Goal: Transaction & Acquisition: Purchase product/service

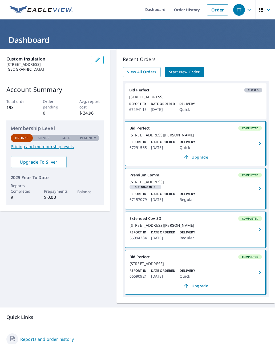
click at [217, 10] on link "Order" at bounding box center [218, 9] width 22 height 11
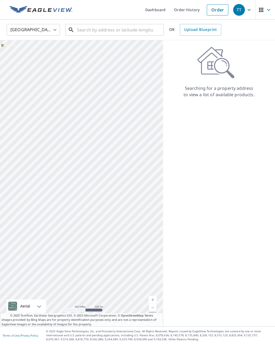
click at [128, 29] on input "text" at bounding box center [115, 29] width 76 height 15
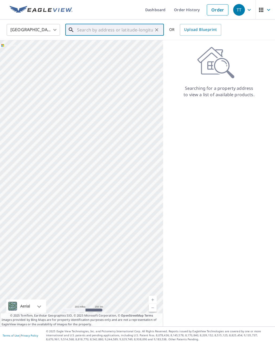
click at [116, 26] on input "text" at bounding box center [115, 29] width 76 height 15
paste input "[STREET_ADDRESS][PERSON_NAME]"
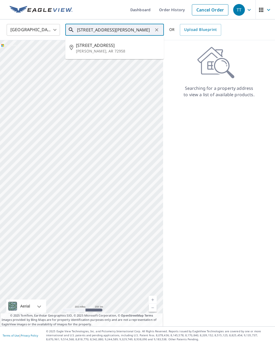
click at [108, 47] on span "[STREET_ADDRESS]" at bounding box center [118, 45] width 84 height 6
type input "[STREET_ADDRESS][PERSON_NAME]"
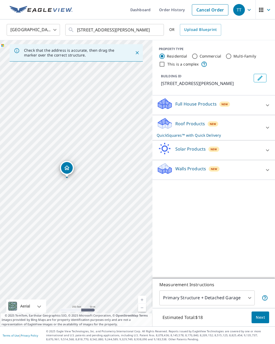
click at [139, 303] on link "Current Level 17, Zoom In" at bounding box center [142, 299] width 8 height 8
click at [139, 303] on link "Current Level 18, Zoom In" at bounding box center [142, 299] width 8 height 8
click at [139, 305] on div "[STREET_ADDRESS][PERSON_NAME]" at bounding box center [76, 183] width 152 height 286
click at [249, 306] on body "TT TT Dashboard Order History Cancel Order TT United States US ​ [STREET_ADDRES…" at bounding box center [137, 172] width 275 height 344
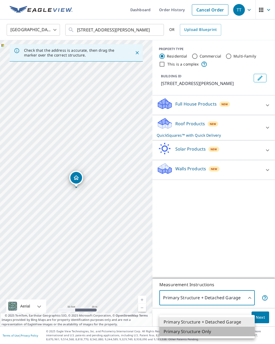
click at [208, 332] on li "Primary Structure Only" at bounding box center [206, 331] width 95 height 10
type input "2"
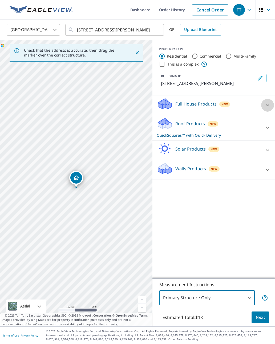
click at [268, 103] on icon at bounding box center [267, 105] width 6 height 6
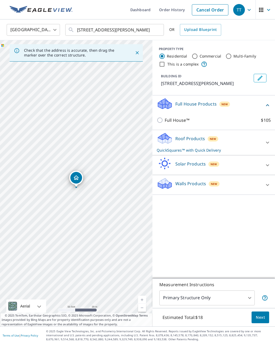
click at [265, 183] on icon at bounding box center [267, 185] width 6 height 6
click at [267, 104] on icon at bounding box center [267, 105] width 6 height 6
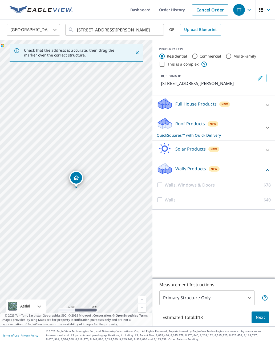
click at [161, 199] on div at bounding box center [161, 199] width 8 height 6
click at [264, 199] on p "$40" at bounding box center [266, 199] width 7 height 6
click at [265, 127] on icon at bounding box center [267, 127] width 6 height 6
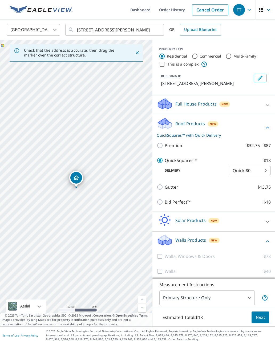
click at [266, 105] on icon at bounding box center [267, 105] width 3 height 2
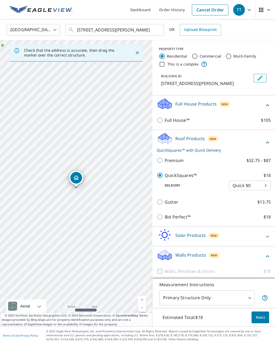
click at [159, 120] on input "Full House™ $105" at bounding box center [161, 120] width 8 height 6
checkbox input "true"
checkbox input "false"
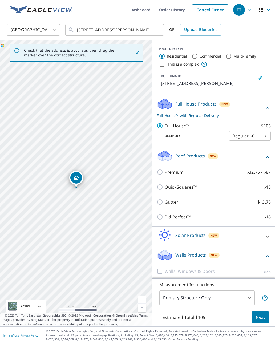
click at [260, 320] on span "Next" at bounding box center [260, 317] width 9 height 7
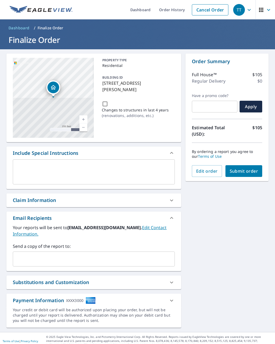
click at [247, 171] on span "Submit order" at bounding box center [243, 171] width 28 height 6
